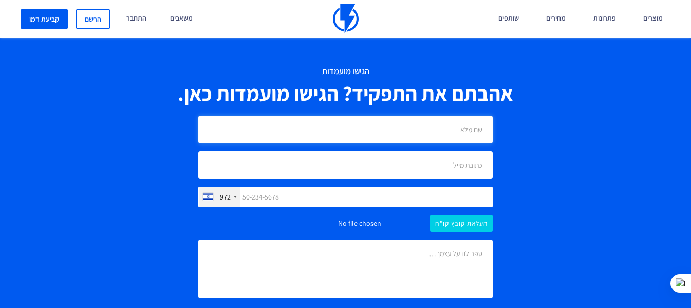
click at [436, 118] on input "text" at bounding box center [345, 130] width 294 height 28
type input "Abed Alftah Abed Alftah"
type input "Abedalftah@outlook.com"
type input "0542293918"
click at [457, 124] on input "Abed Alftah Abed Alftah" at bounding box center [345, 130] width 294 height 28
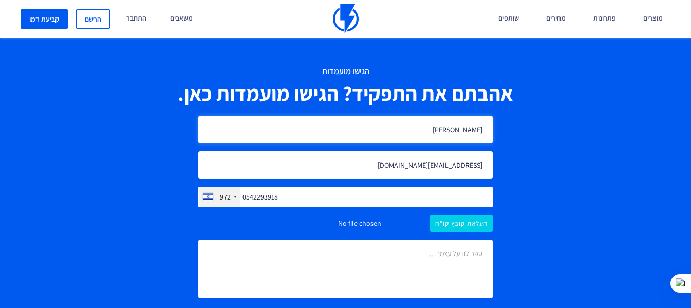
click at [457, 124] on input "Abed Alftah Abed Alftah" at bounding box center [345, 130] width 294 height 28
type input "g"
type input "עבד אלפתאח עבד אל פתאח"
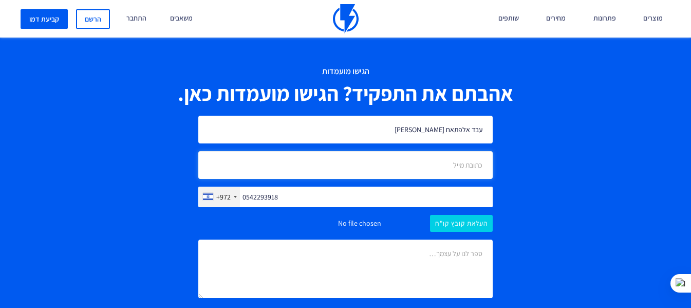
type input "Abedalftah@outlook.com"
click at [461, 218] on form "עבד אלפתאח עבד אל פתאח Abedalftah@outlook.com +972 United States +1 United King…" at bounding box center [345, 239] width 294 height 246
click at [464, 215] on input "file" at bounding box center [345, 223] width 294 height 17
type input "C:\fakepath\Abed's Resume.pdf"
click at [487, 307] on input "אני מאשר לפלאשי לשמור את פרטי במערכת וליצור איתי קשר בעתיד במידה ותמצא התאמה למ…" at bounding box center [487, 312] width 7 height 7
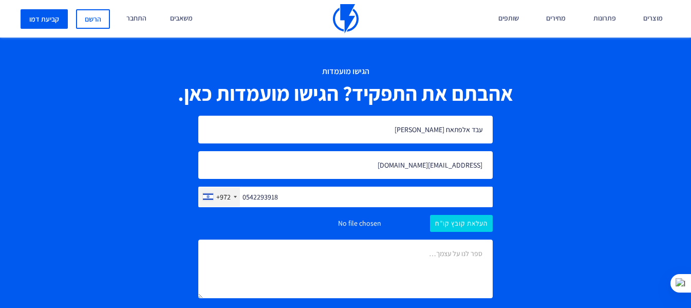
checkbox input "true"
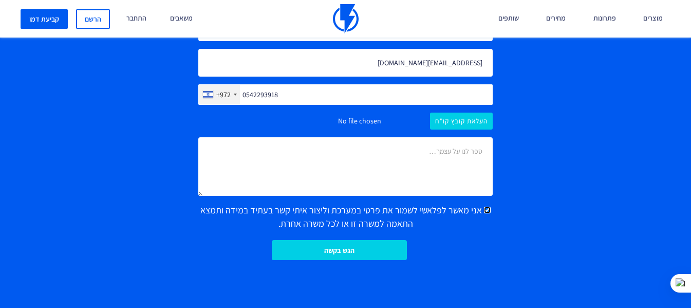
scroll to position [945, 0]
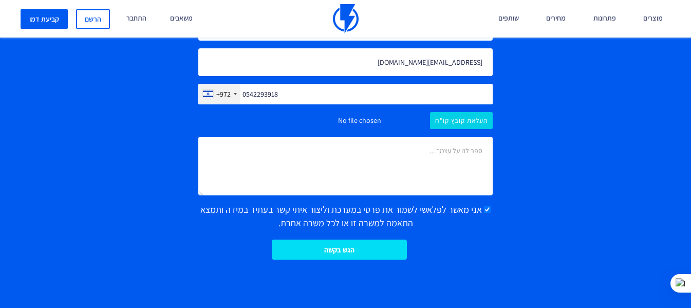
click at [389, 239] on input "הגש בקשה" at bounding box center [339, 249] width 135 height 20
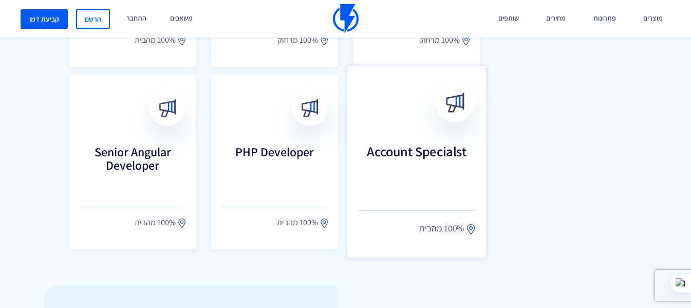
scroll to position [513, 0]
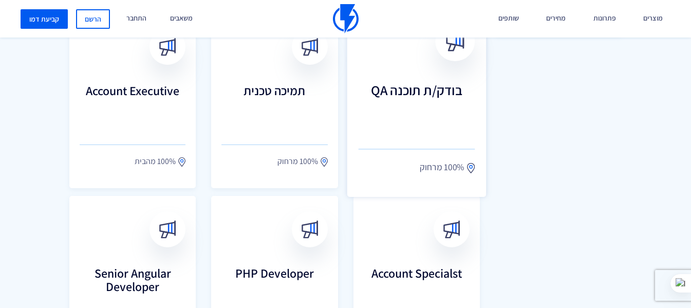
click at [431, 132] on link "בודק/ת תוכנה QA 100% מרחוק" at bounding box center [416, 101] width 139 height 192
